Goal: Task Accomplishment & Management: Use online tool/utility

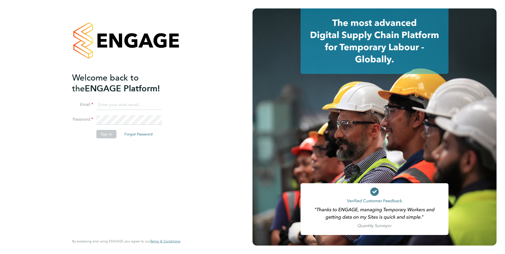
type input "[PERSON_NAME][EMAIL_ADDRESS][PERSON_NAME][DOMAIN_NAME]"
click at [99, 136] on button "Sign In" at bounding box center [106, 134] width 20 height 8
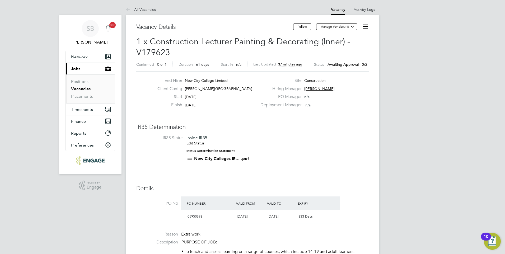
click at [341, 64] on span "Awaiting approval - 0/2" at bounding box center [348, 64] width 40 height 5
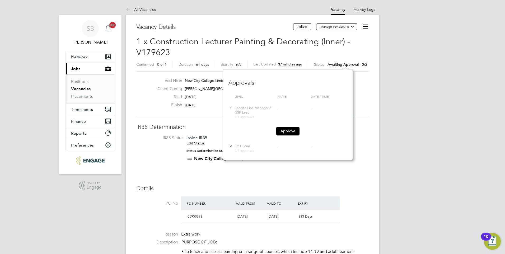
scroll to position [5, 40]
click at [282, 130] on button "Approve" at bounding box center [287, 131] width 23 height 8
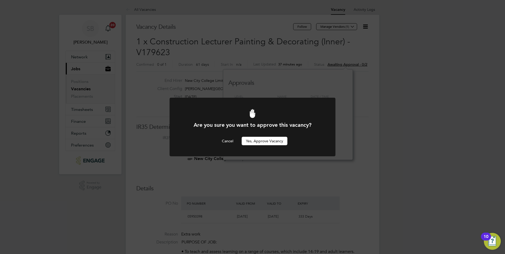
click at [272, 140] on button "Yes, Approve Vacancy" at bounding box center [265, 141] width 46 height 8
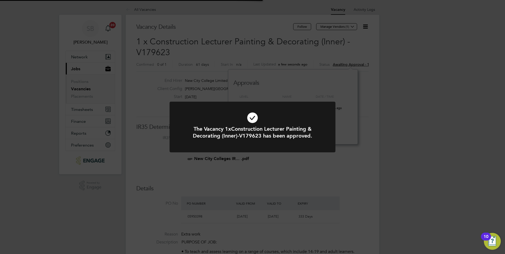
scroll to position [16, 37]
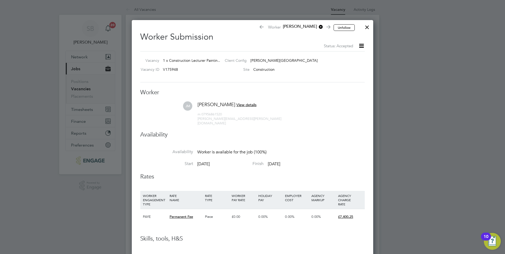
click at [368, 26] on div at bounding box center [368, 26] width 10 height 10
